Goal: Transaction & Acquisition: Purchase product/service

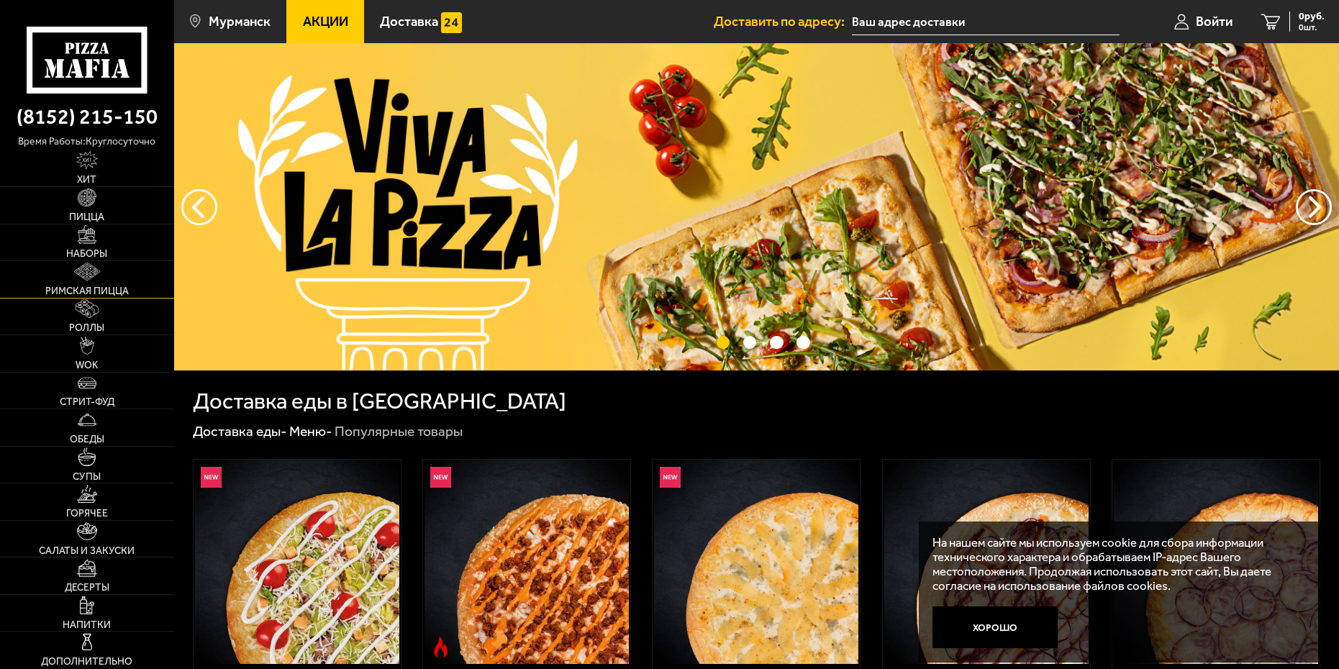
click at [83, 264] on img at bounding box center [87, 272] width 26 height 18
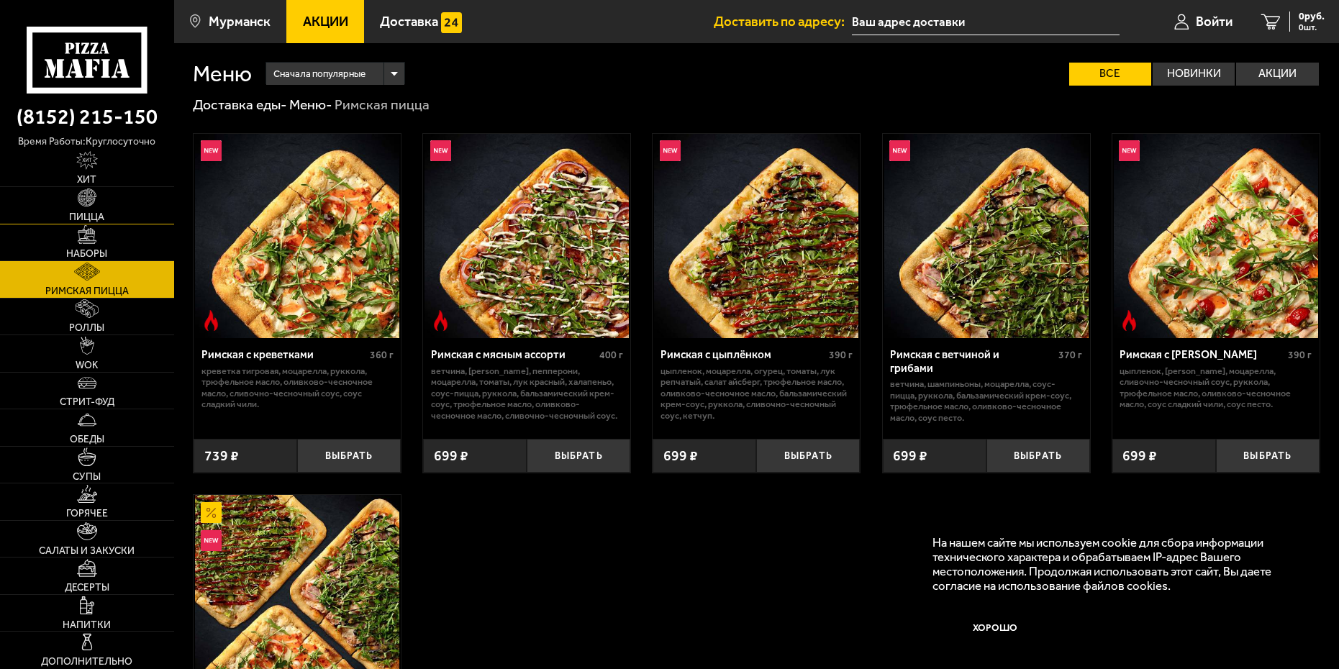
click at [78, 206] on img at bounding box center [87, 197] width 18 height 18
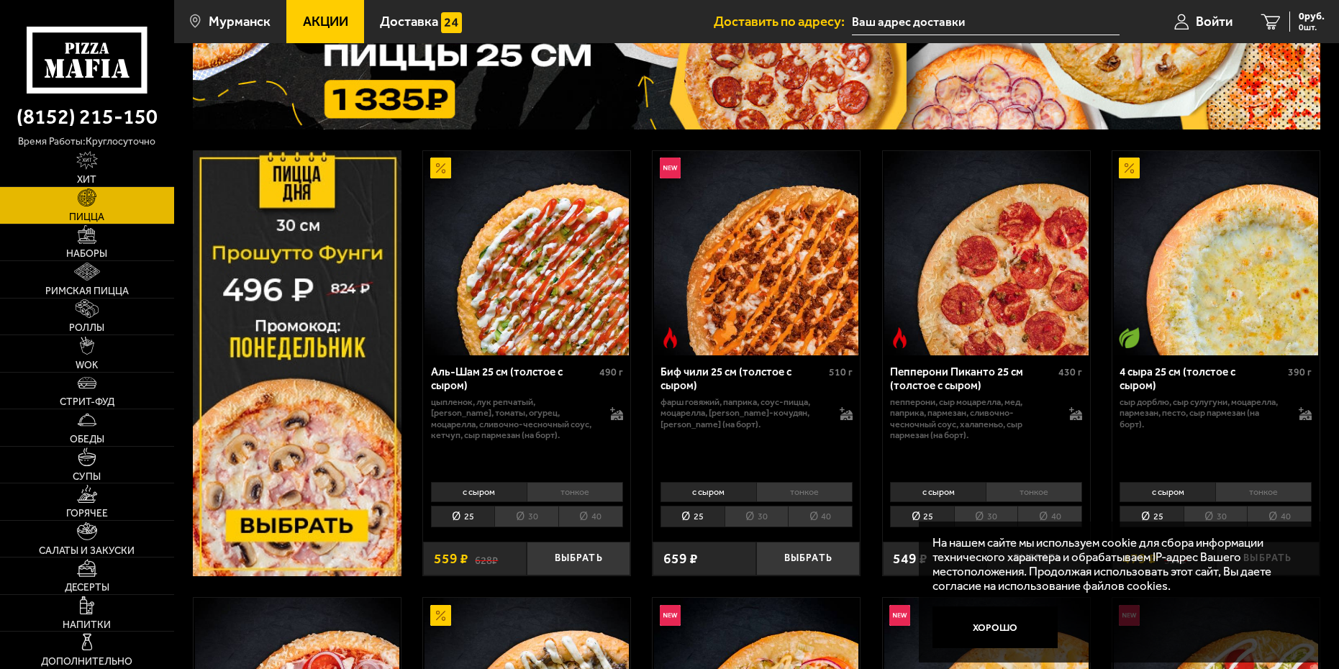
scroll to position [144, 0]
click at [276, 523] on img at bounding box center [297, 363] width 209 height 426
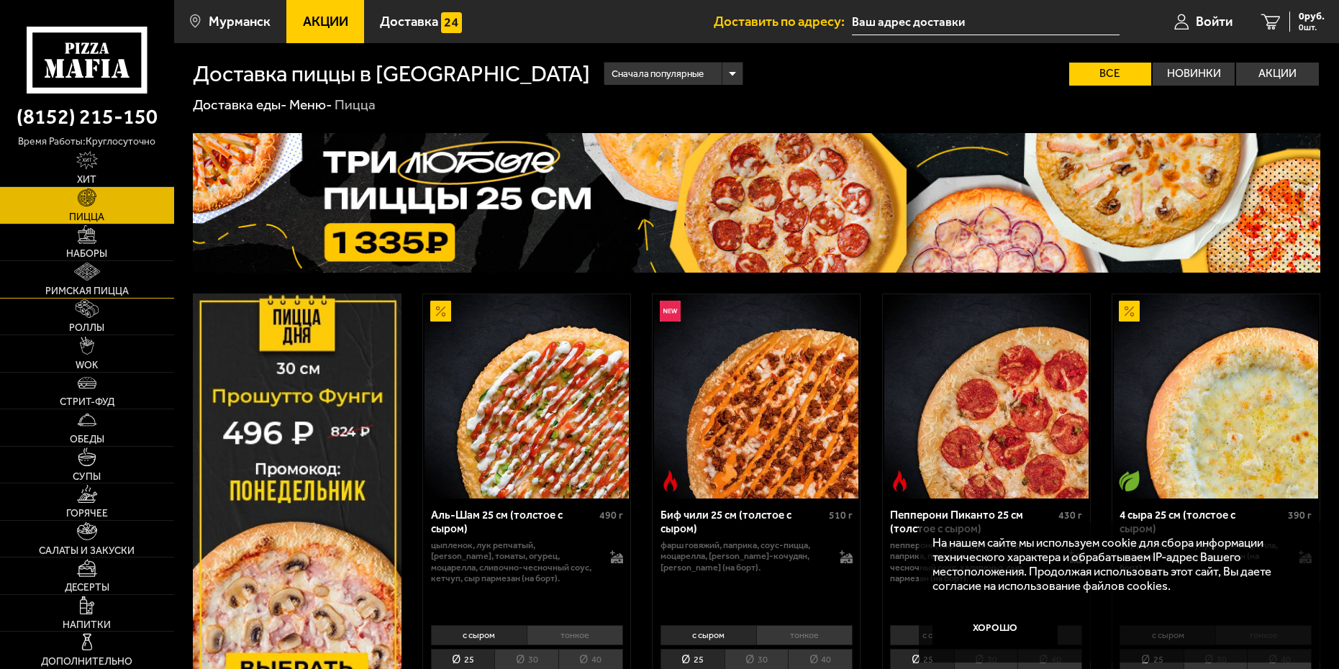
click at [90, 281] on link "Римская пицца" at bounding box center [87, 279] width 174 height 37
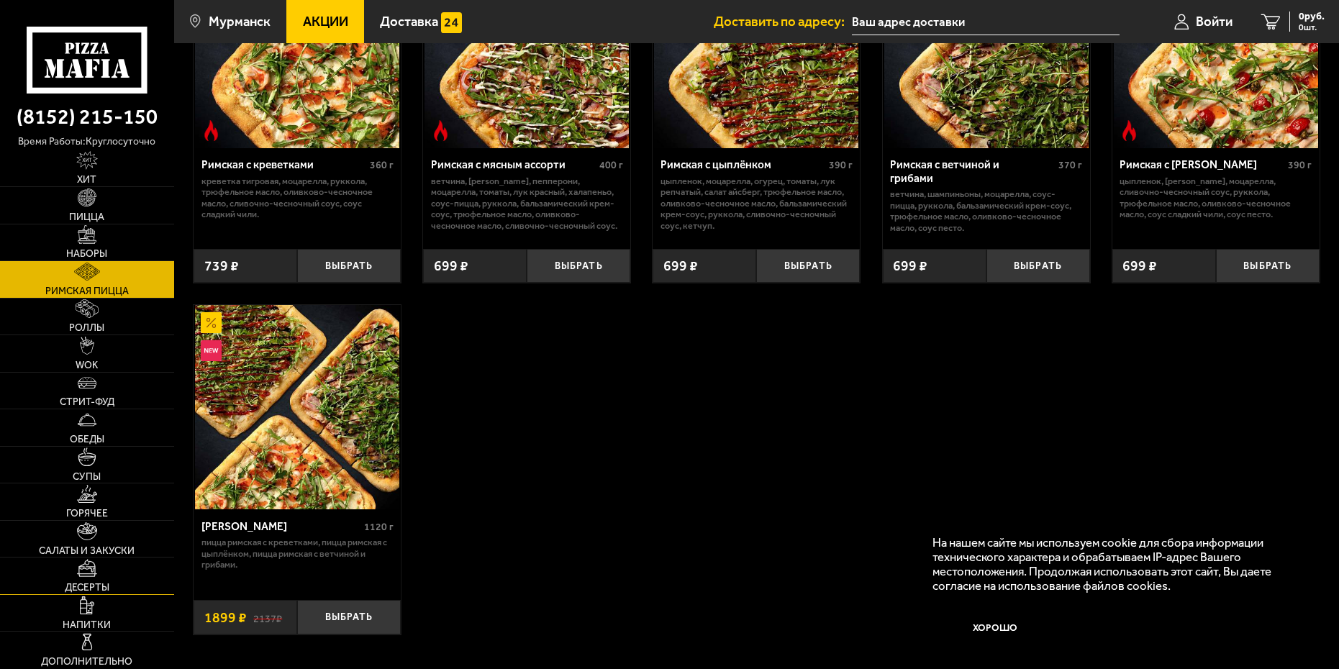
scroll to position [216, 0]
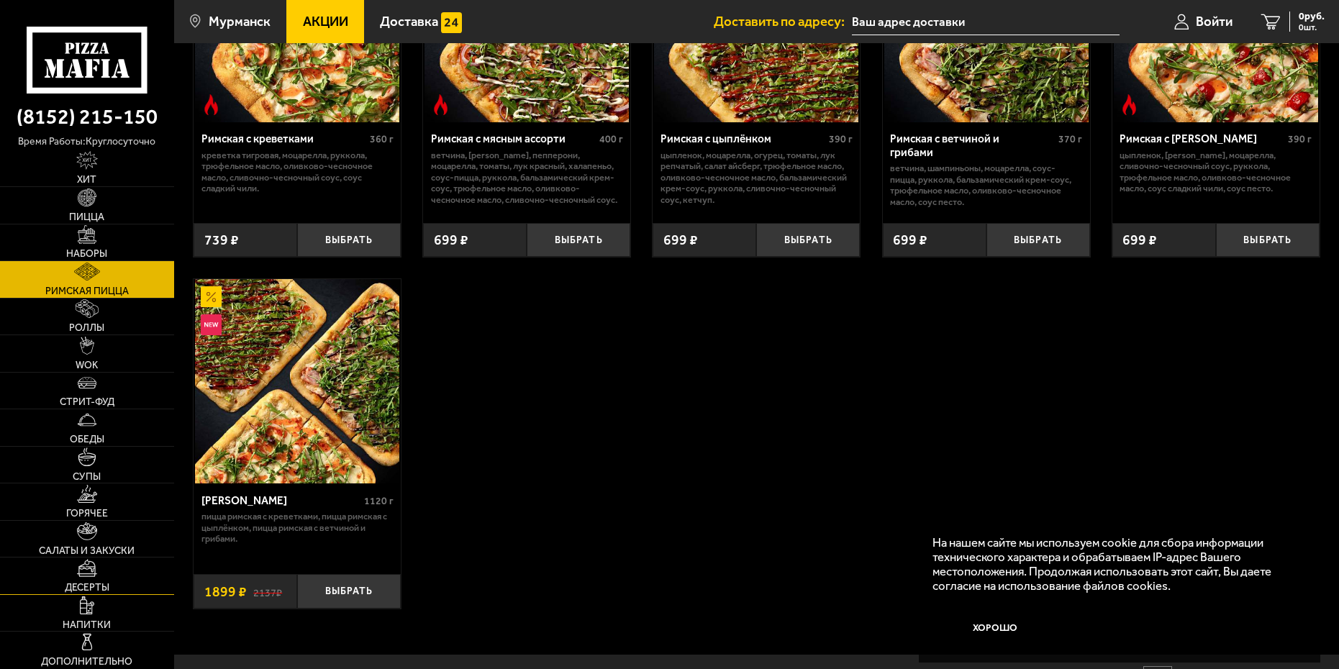
click at [86, 573] on img at bounding box center [87, 568] width 20 height 18
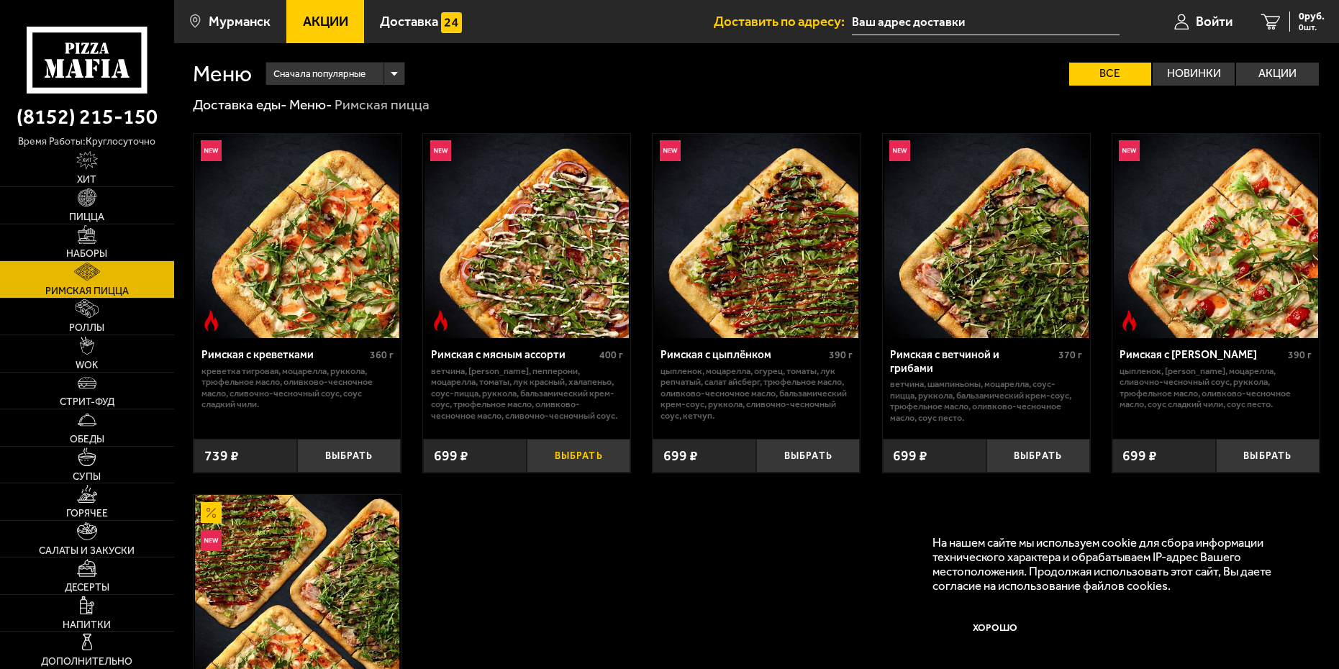
click at [580, 455] on button "Выбрать" at bounding box center [579, 456] width 104 height 34
click at [84, 197] on img at bounding box center [87, 197] width 18 height 18
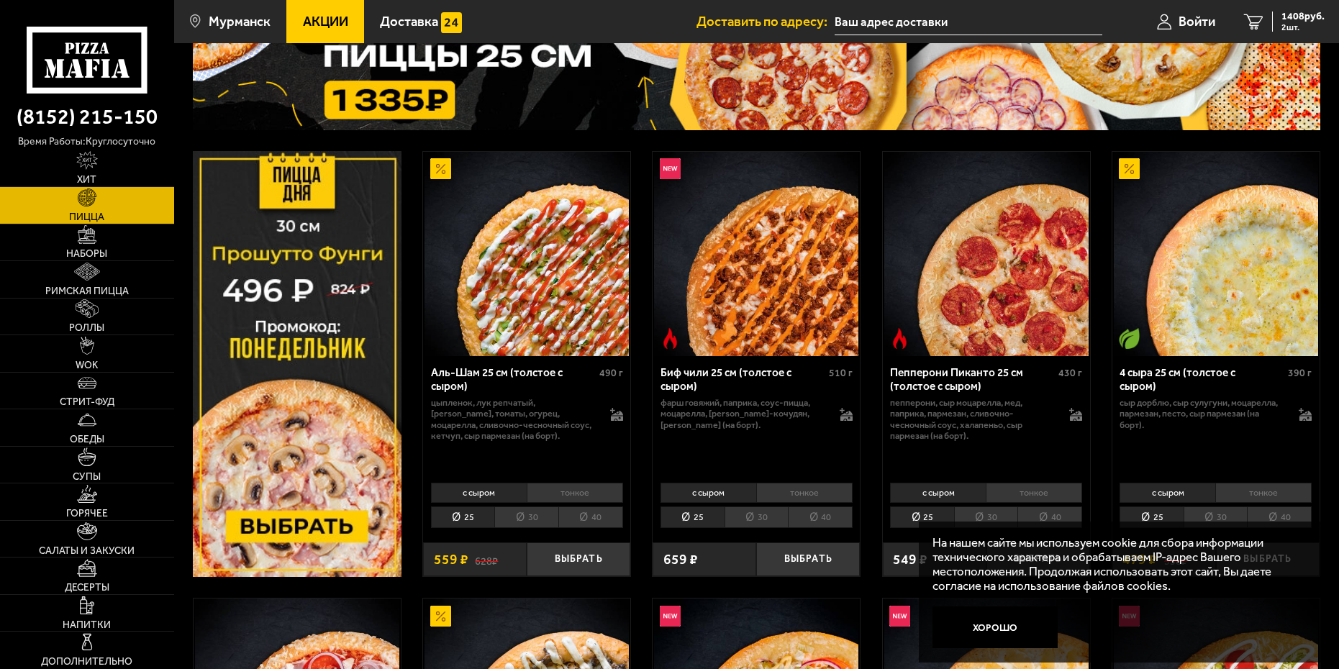
scroll to position [72, 0]
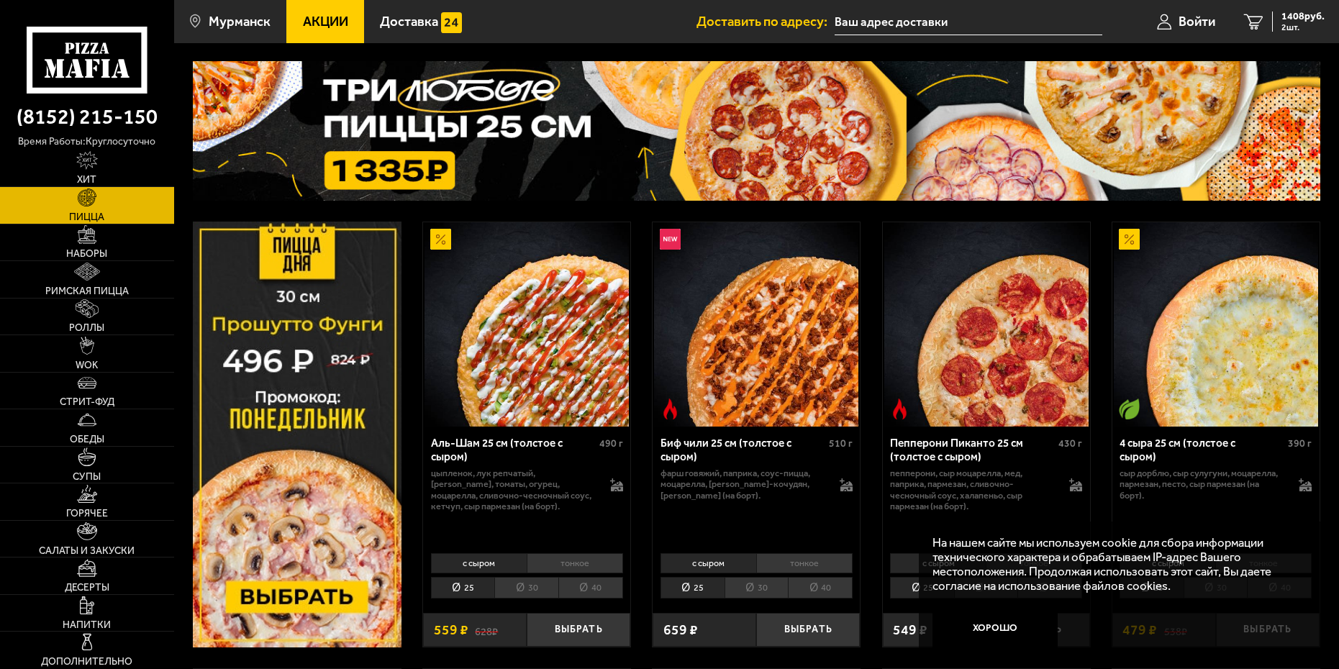
click at [300, 585] on img at bounding box center [297, 435] width 209 height 426
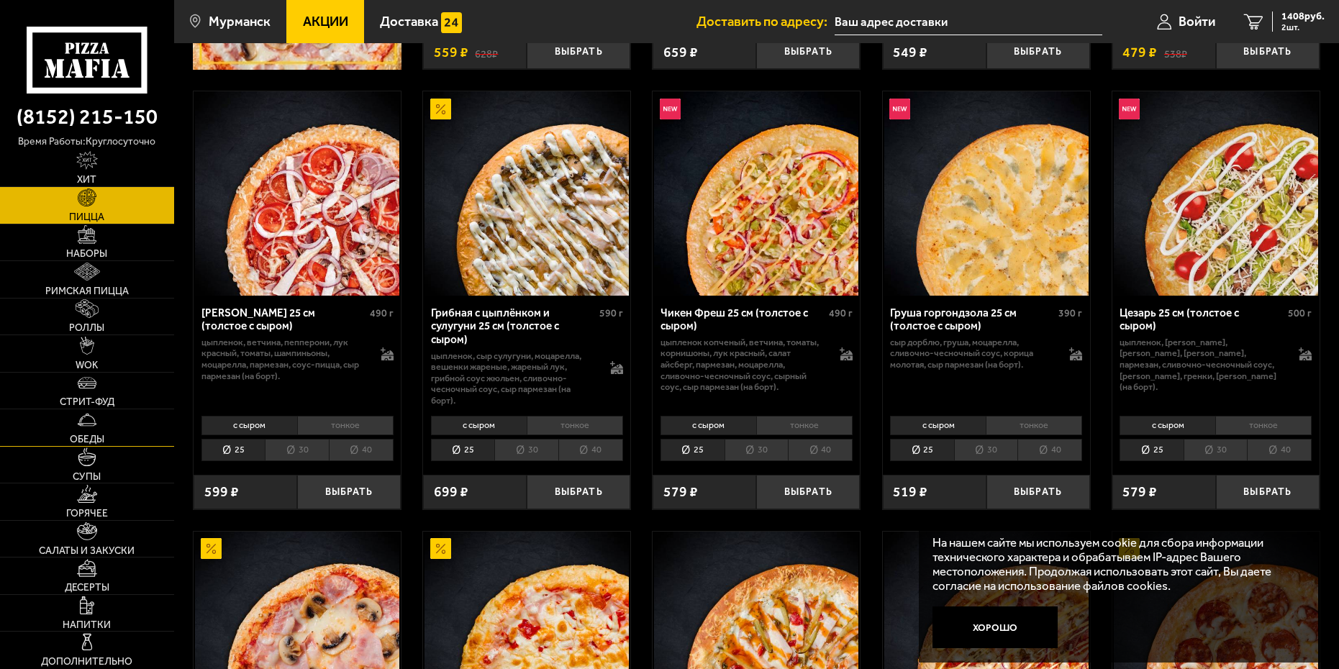
scroll to position [651, 0]
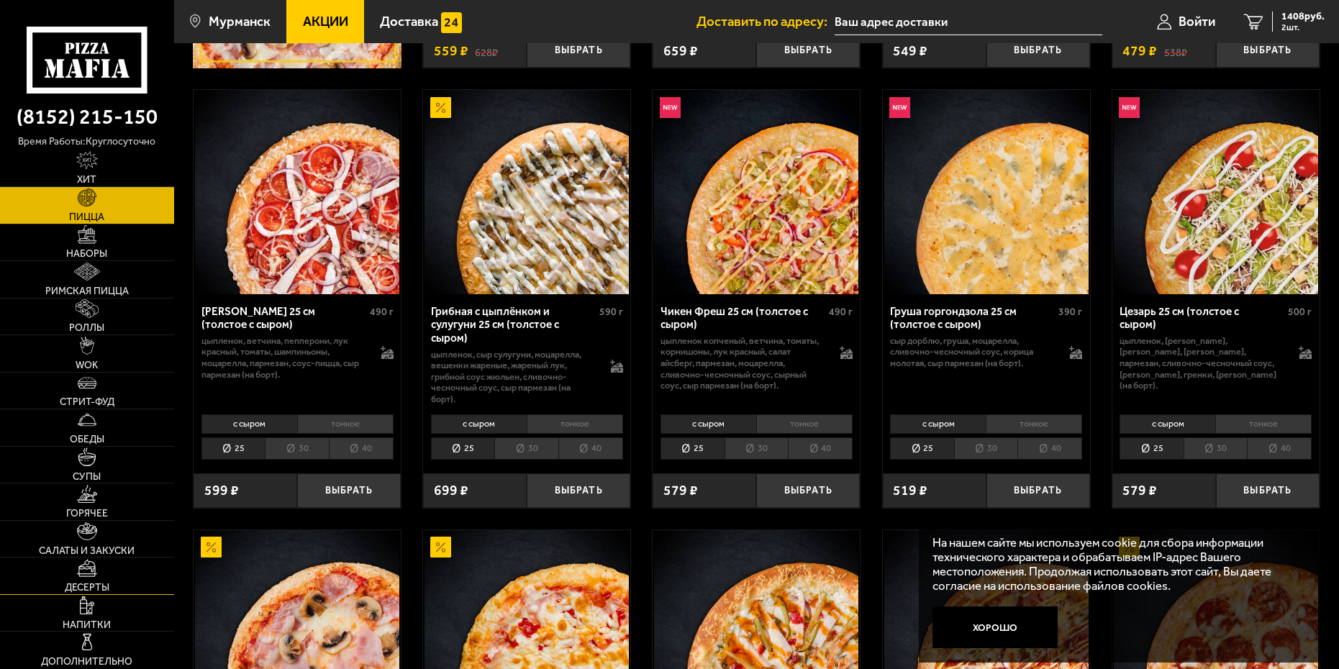
click at [88, 578] on link "Десерты" at bounding box center [87, 576] width 174 height 37
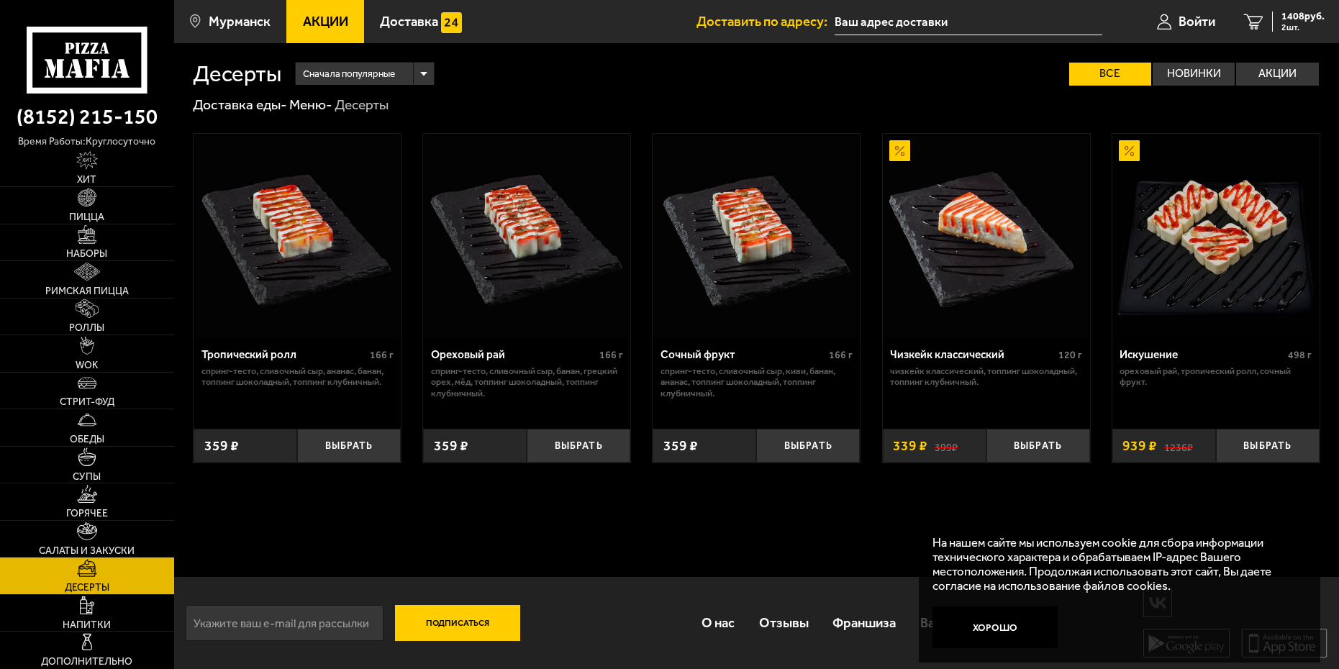
scroll to position [1, 0]
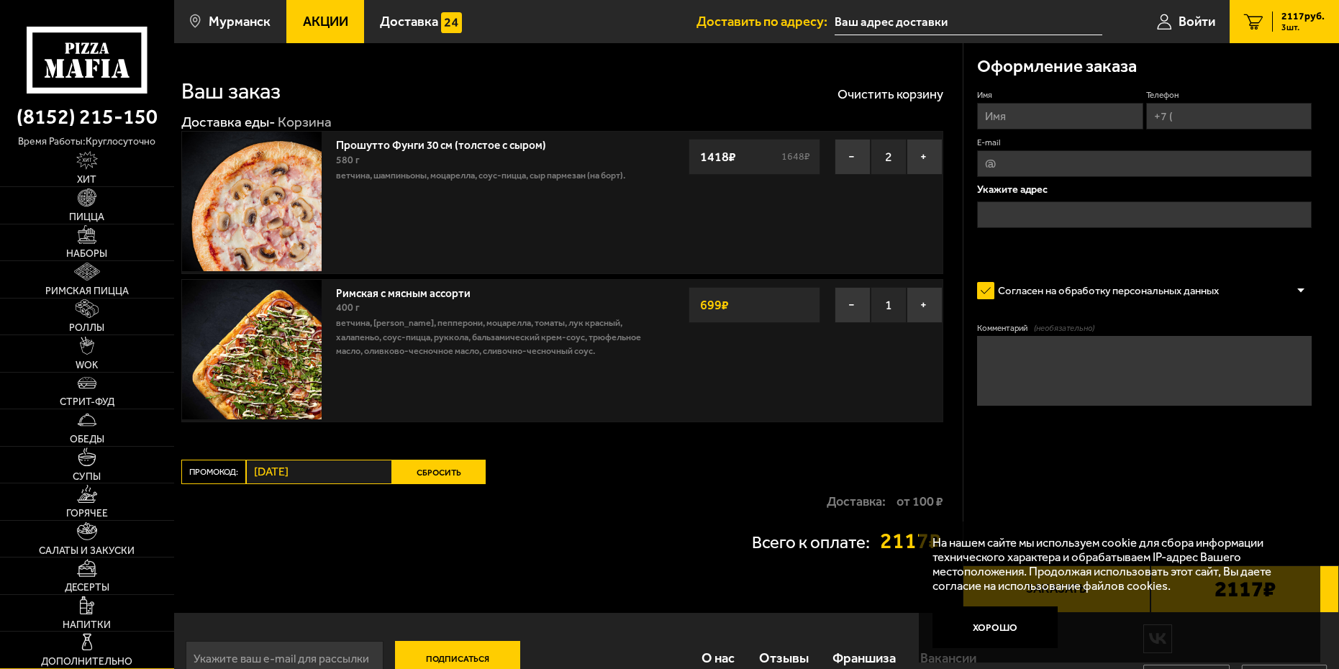
scroll to position [37, 0]
